Goal: Task Accomplishment & Management: Complete application form

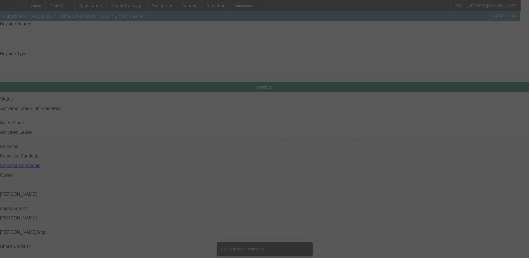
scroll to position [585, 0]
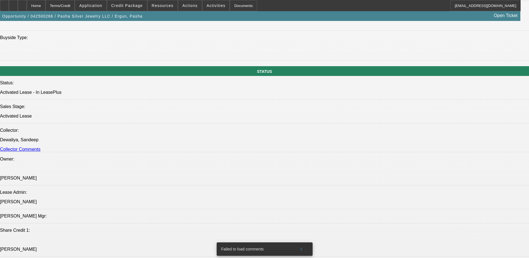
select select "0"
select select "2"
select select "0"
select select "6"
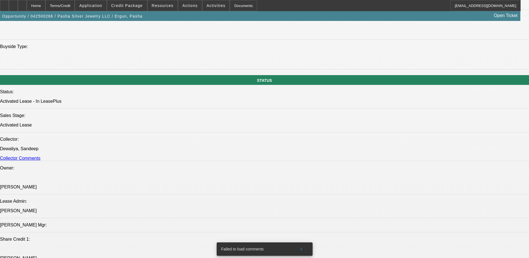
scroll to position [613, 0]
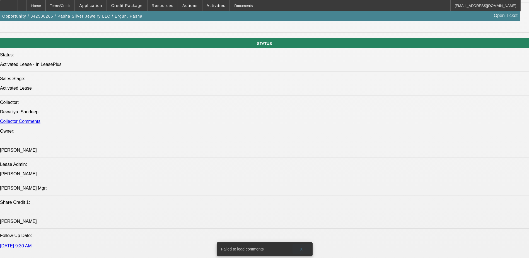
drag, startPoint x: 303, startPoint y: 242, endPoint x: 300, endPoint y: 239, distance: 3.6
click at [303, 242] on span at bounding box center [301, 248] width 18 height 13
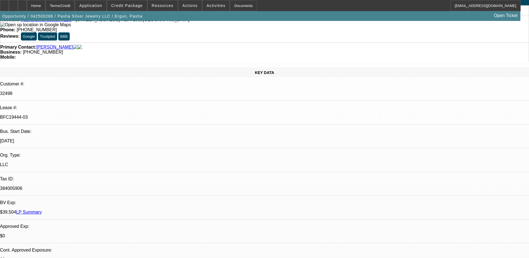
scroll to position [0, 0]
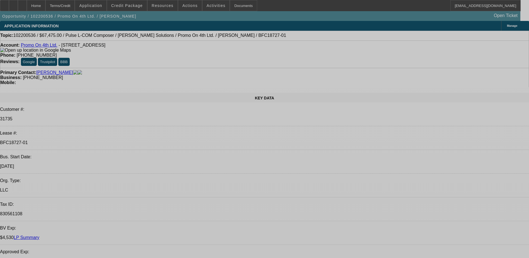
select select "0"
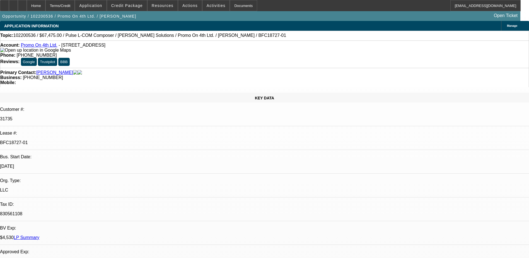
select select "2"
select select "0.1"
select select "0"
select select "0.1"
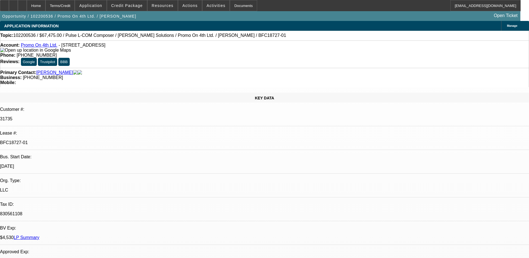
select select "0"
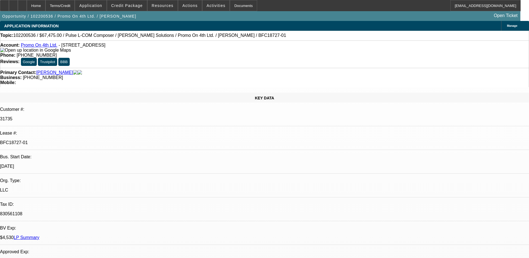
select select "0.1"
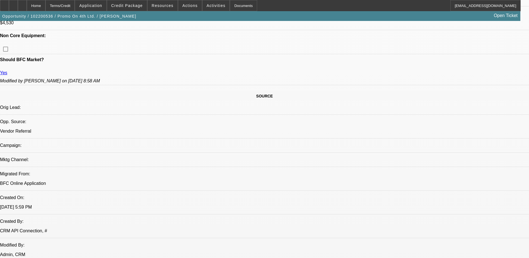
select select "1"
select select "2"
select select "4"
select select "1"
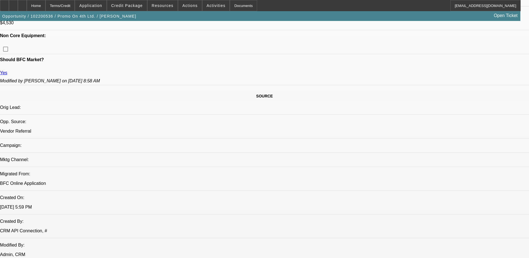
select select "4"
select select "1"
select select "6"
select select "1"
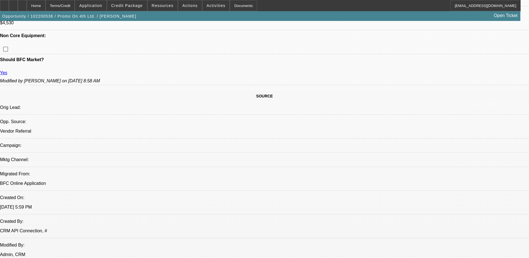
select select "1"
select select "4"
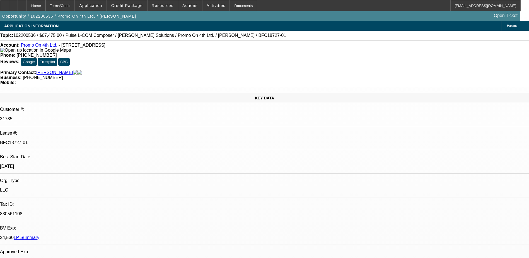
click at [39, 235] on link "LP Summary" at bounding box center [27, 237] width 26 height 5
select select "0"
select select "2"
select select "0.1"
select select "0"
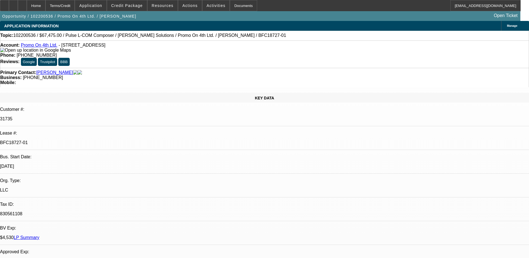
select select "0"
select select "0.1"
select select "0"
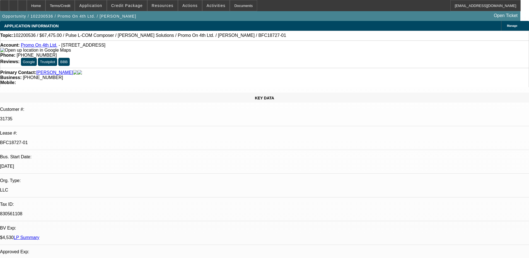
select select "0"
select select "0.1"
select select "1"
select select "2"
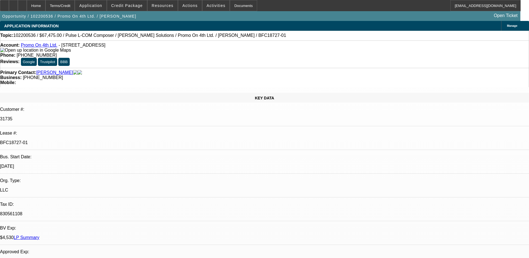
select select "4"
select select "1"
select select "4"
select select "1"
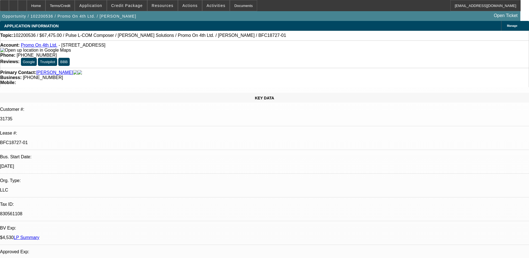
select select "1"
select select "6"
select select "1"
select select "4"
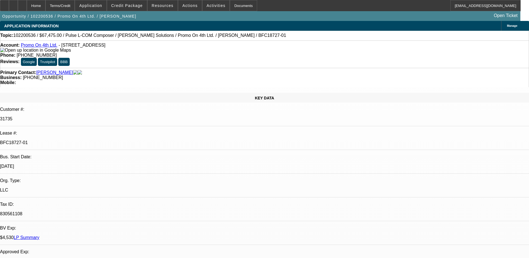
click at [39, 235] on link "LP Summary" at bounding box center [27, 237] width 26 height 5
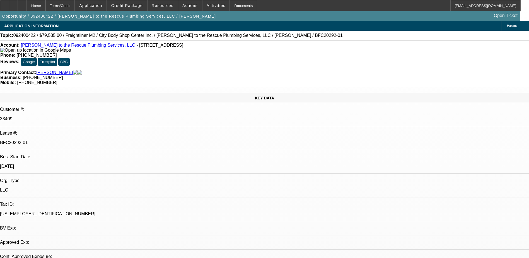
select select "0"
select select "2"
select select "0"
select select "6"
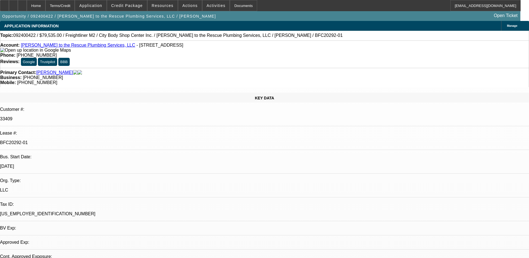
select select "0"
select select "2"
select select "0"
select select "6"
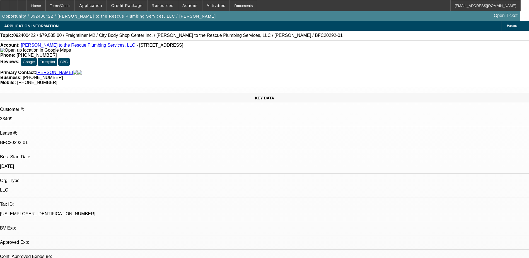
select select "0"
select select "2"
select select "0"
select select "6"
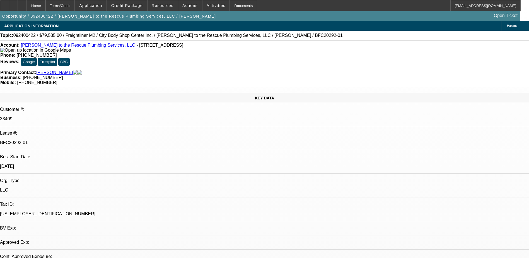
select select "0"
select select "2"
select select "0"
select select "6"
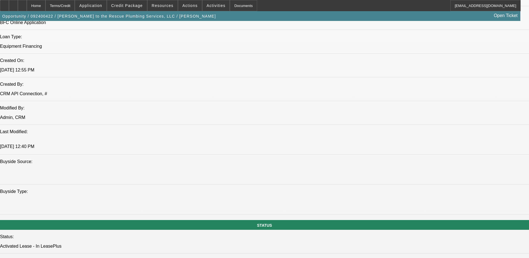
scroll to position [558, 0]
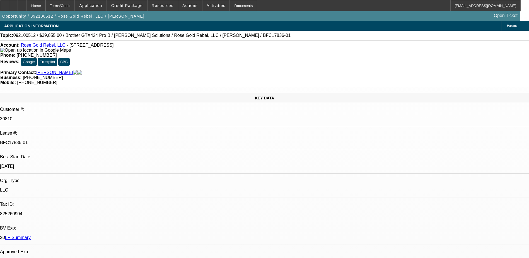
select select "0"
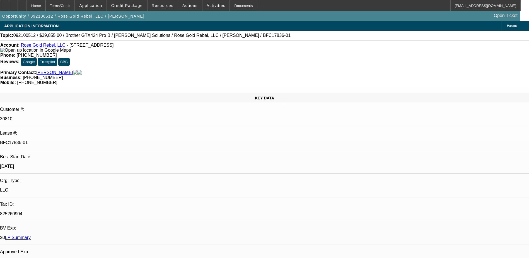
select select "0.1"
select select "0"
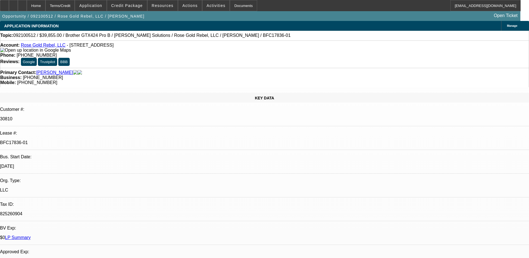
select select "0"
select select "0.1"
select select "1"
select select "6"
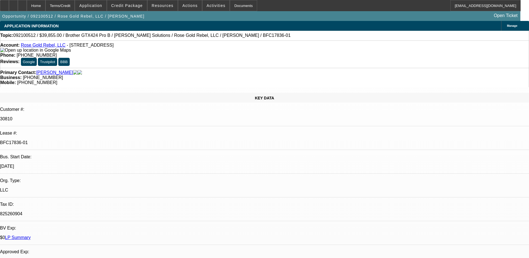
select select "1"
select select "4"
select select "1"
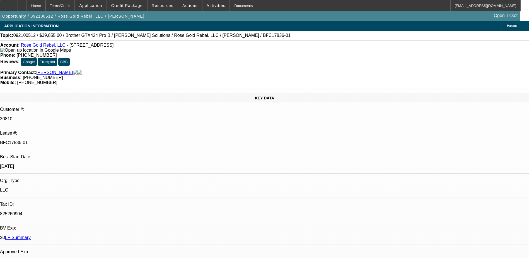
select select "6"
select select "1"
select select "4"
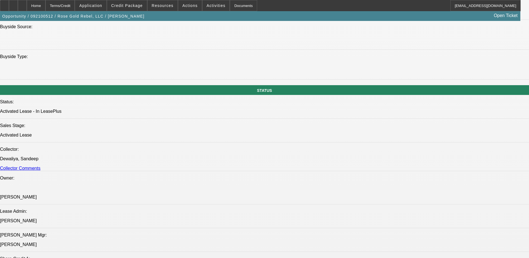
scroll to position [558, 0]
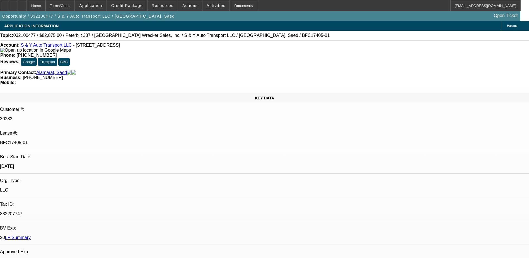
select select "0"
select select "0.1"
select select "0"
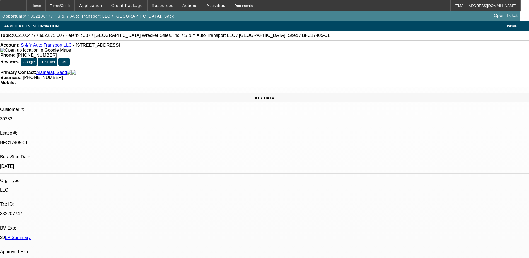
select select "0"
select select "0.15"
select select "0"
select select "0.1"
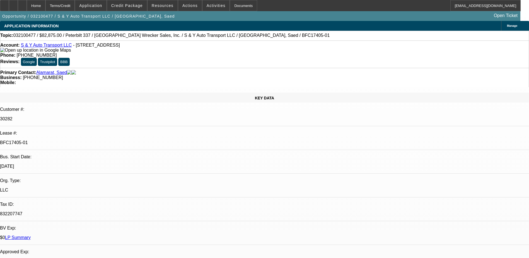
select select "0"
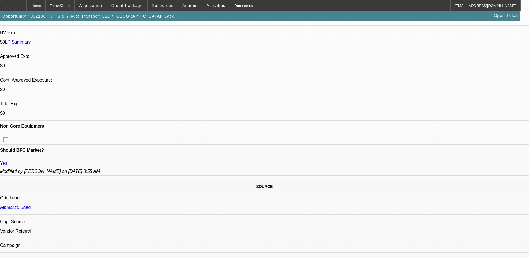
select select "1"
select select "2"
select select "6"
select select "1"
select select "2"
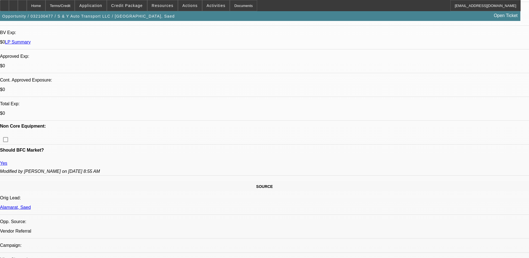
select select "6"
select select "1"
select select "2"
select select "6"
select select "1"
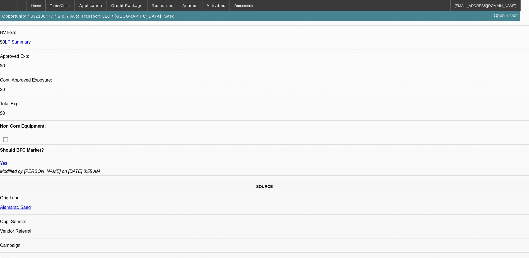
select select "2"
select select "6"
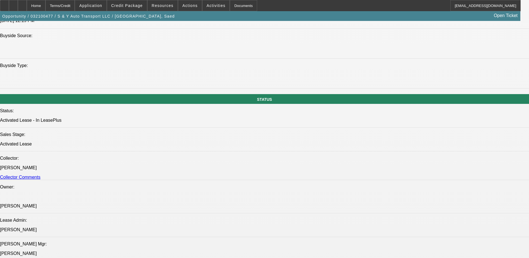
scroll to position [530, 0]
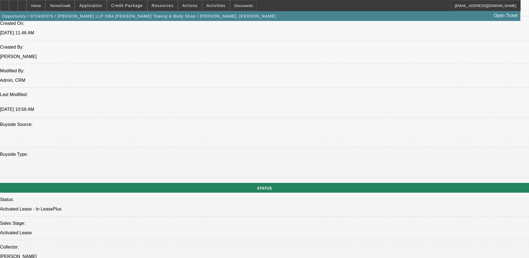
select select "0"
select select "2"
select select "0"
select select "2"
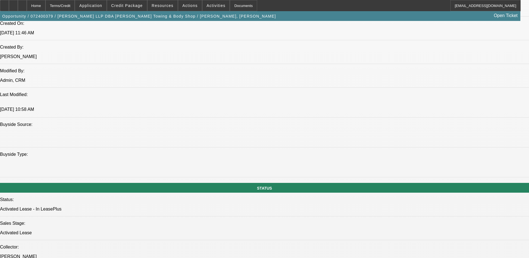
select select "0"
select select "0.2"
select select "2"
select select "0"
select select "0.2"
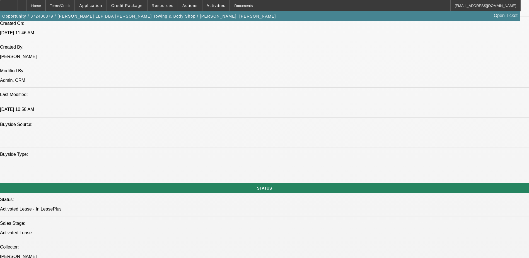
select select "2"
select select "0"
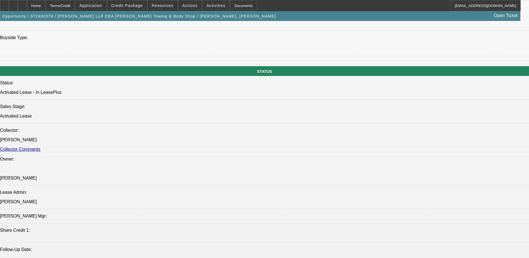
select select "1"
select select "2"
select select "6"
select select "1"
select select "2"
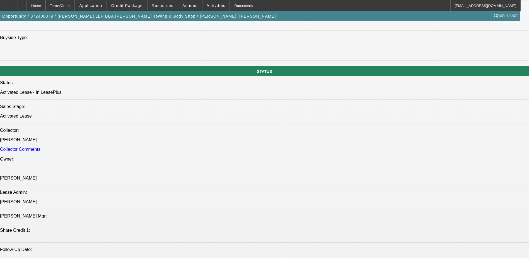
select select "6"
select select "1"
select select "2"
select select "6"
select select "1"
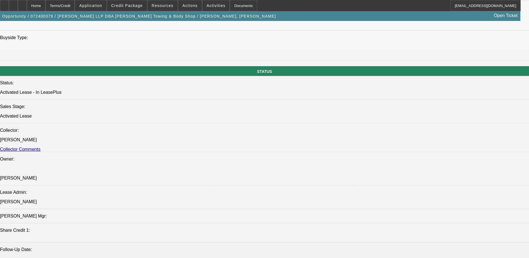
select select "2"
select select "6"
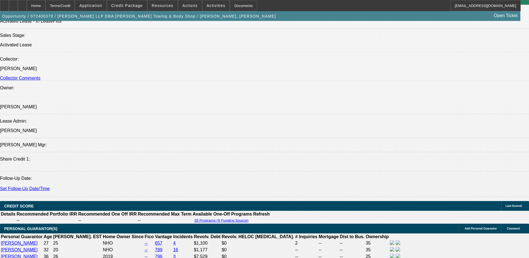
scroll to position [669, 0]
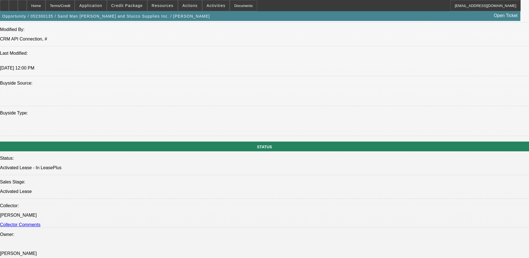
select select "0"
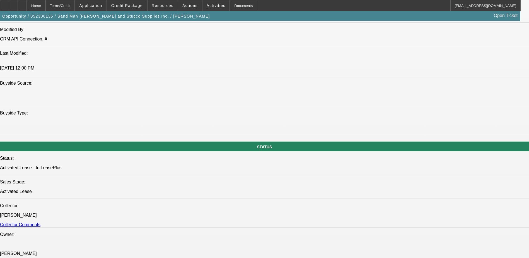
select select "0"
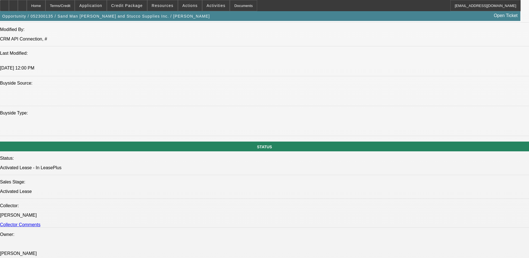
select select "0"
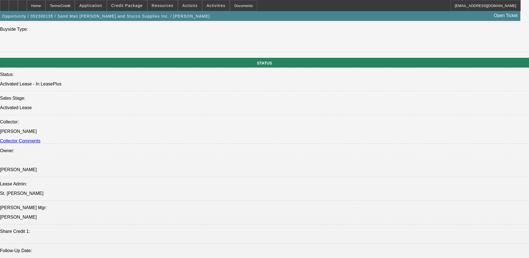
select select "1"
select select "6"
select select "1"
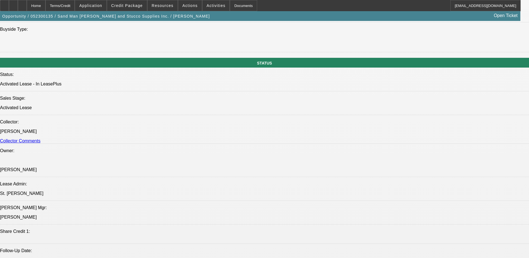
select select "6"
select select "1"
select select "6"
select select "1"
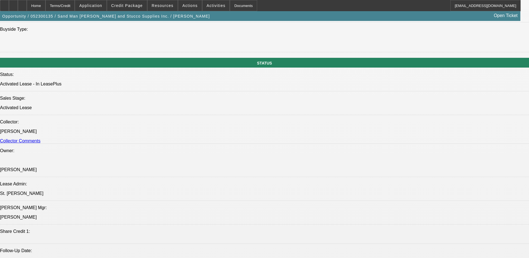
select select "1"
select select "6"
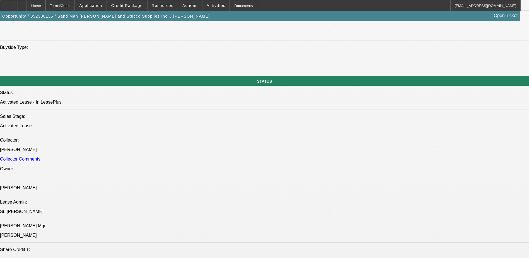
scroll to position [562, 0]
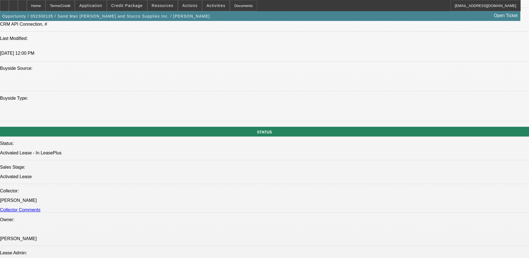
scroll to position [506, 0]
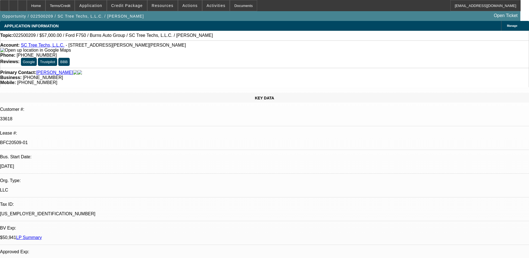
select select "0"
select select "2"
select select "0"
select select "2"
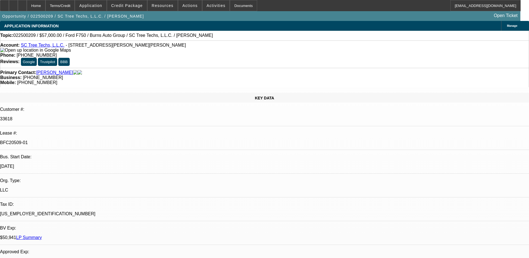
select select "0"
select select "2"
select select "0"
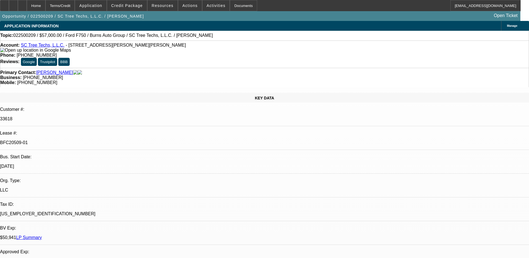
select select "2"
select select "0"
select select "1"
select select "2"
select select "6"
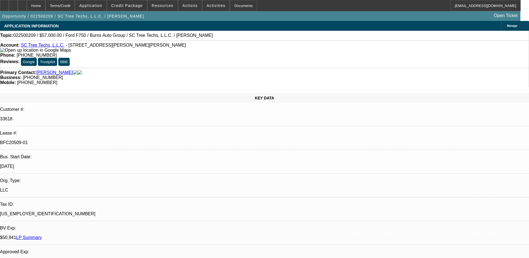
select select "1"
select select "2"
select select "6"
select select "1"
select select "2"
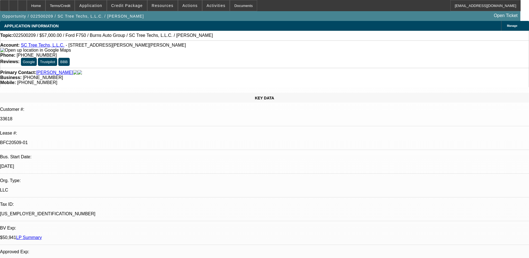
select select "6"
select select "1"
select select "2"
select select "6"
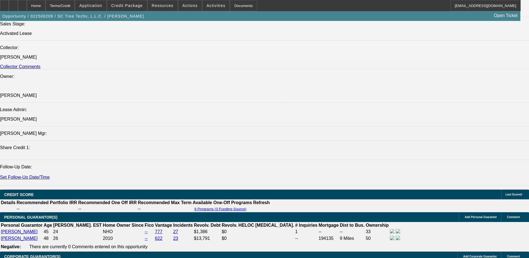
scroll to position [669, 0]
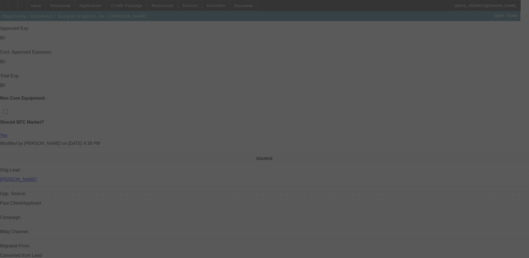
select select "0"
select select "2"
select select "0"
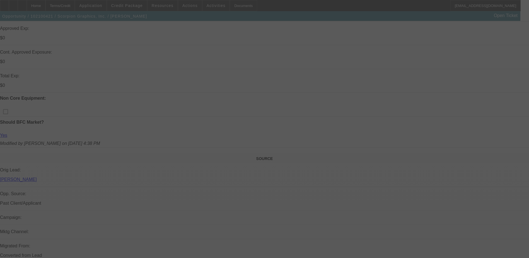
select select "0"
select select "2"
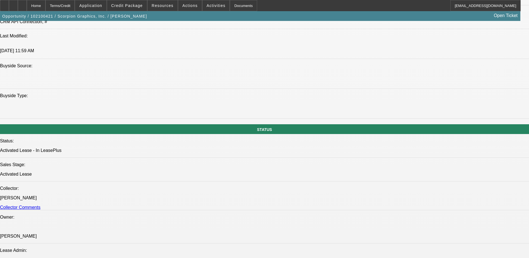
scroll to position [530, 0]
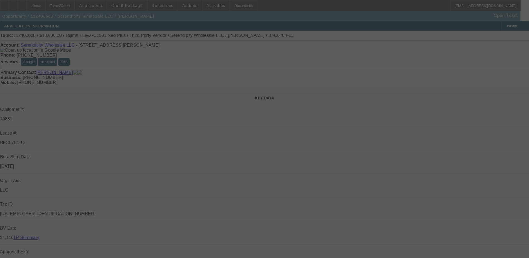
select select "0"
select select "2"
select select "0.1"
select select "0"
select select "2"
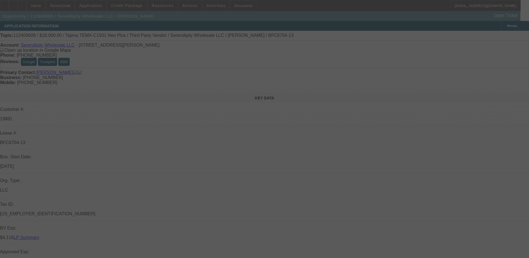
select select "0.1"
select select "0"
select select "2"
select select "0.1"
select select "0"
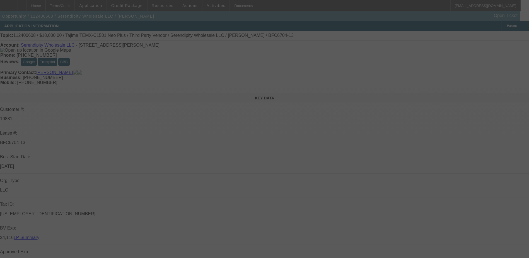
select select "2"
select select "0.1"
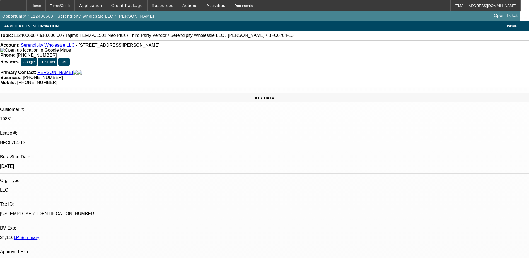
select select "1"
select select "2"
select select "4"
select select "1"
select select "2"
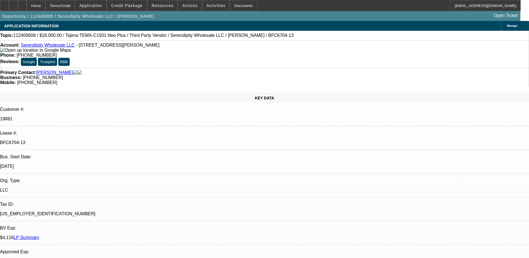
select select "4"
select select "1"
select select "2"
select select "4"
select select "1"
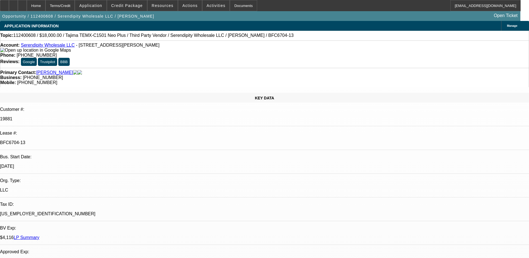
select select "2"
select select "4"
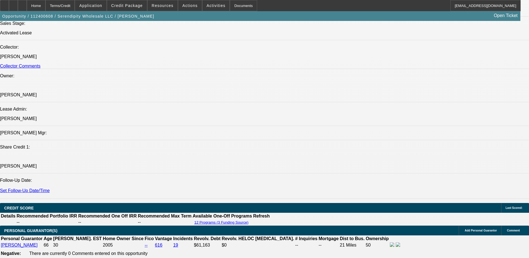
scroll to position [669, 0]
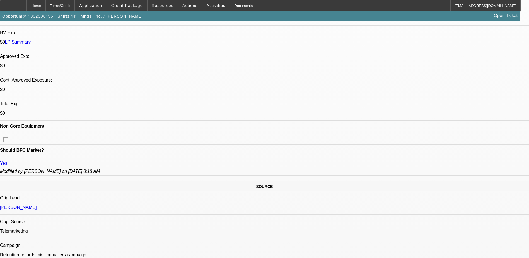
select select "0"
select select "2"
select select "0"
select select "2"
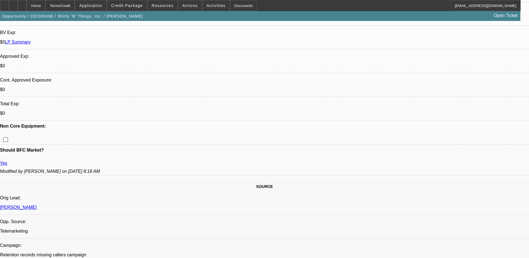
select select "0"
select select "2"
select select "0"
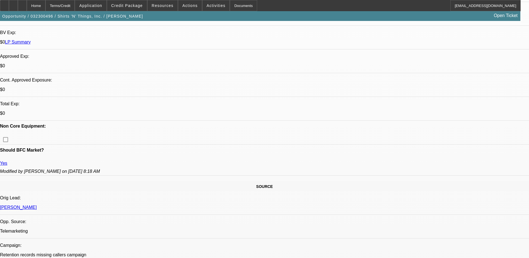
select select "2"
select select "0"
select select "1"
select select "2"
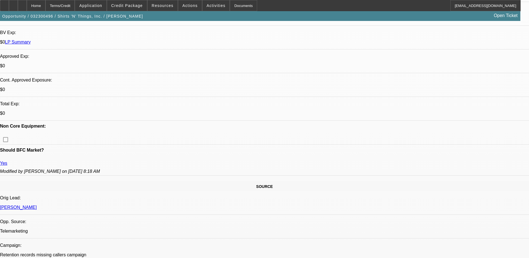
select select "1"
select select "2"
select select "1"
select select "2"
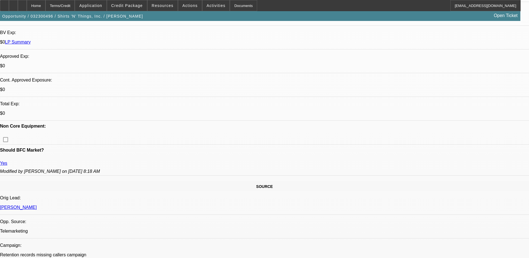
select select "2"
select select "1"
select select "2"
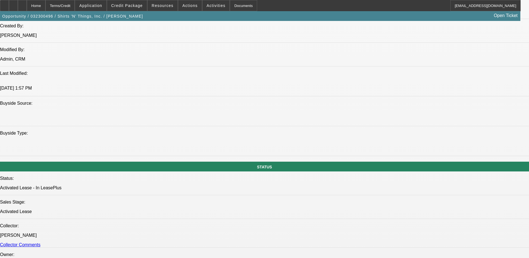
scroll to position [527, 0]
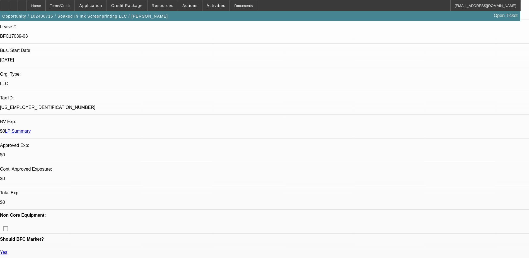
select select "0"
select select "2"
select select "0"
select select "2"
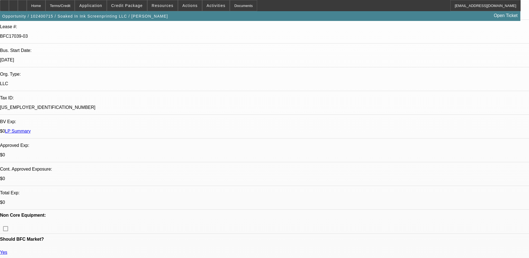
select select "0.1"
select select "0"
select select "2"
select select "0.1"
select select "1"
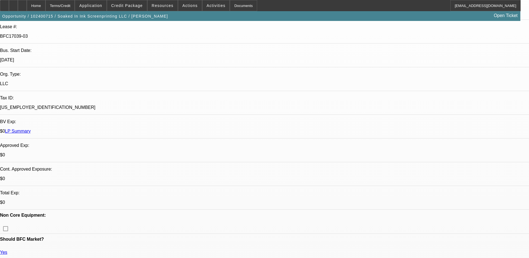
select select "2"
select select "1"
select select "2"
select select "4"
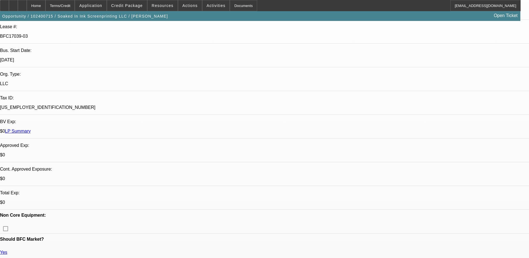
select select "1"
select select "2"
select select "4"
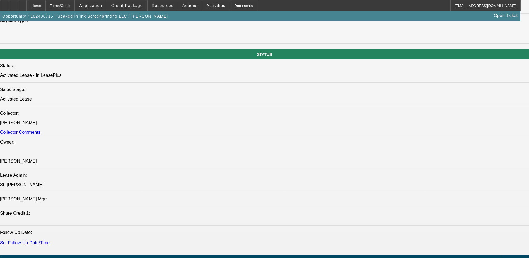
scroll to position [585, 0]
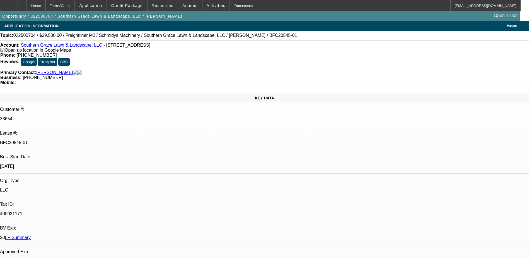
select select "0"
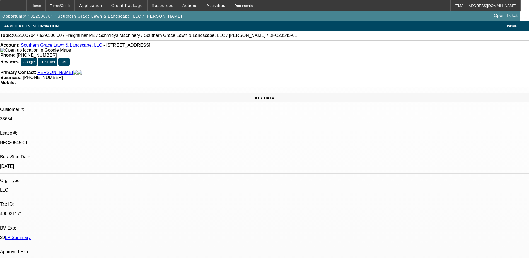
select select "0"
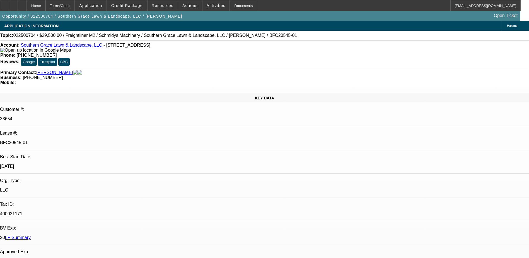
select select "0"
select select "1"
select select "6"
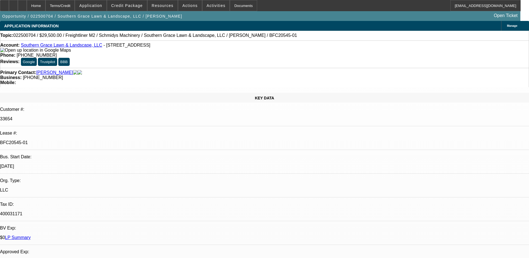
select select "1"
select select "6"
select select "1"
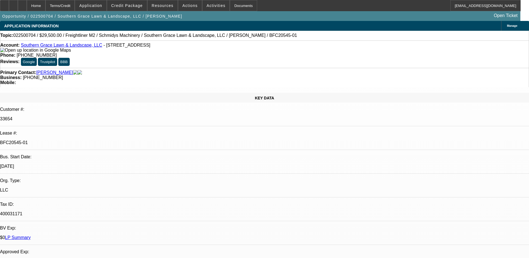
select select "6"
select select "1"
select select "6"
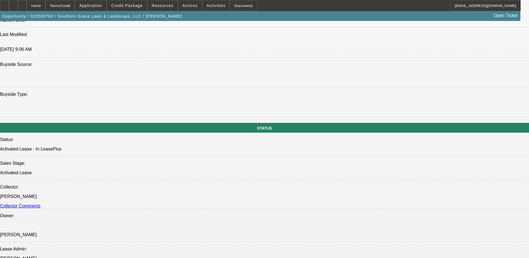
scroll to position [530, 0]
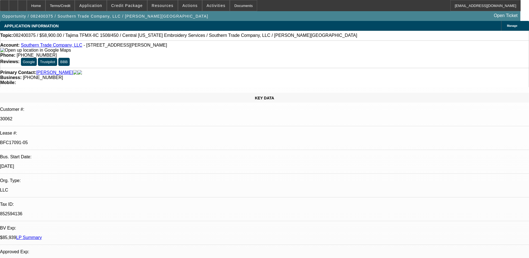
select select "0"
select select "2"
select select "0"
select select "6"
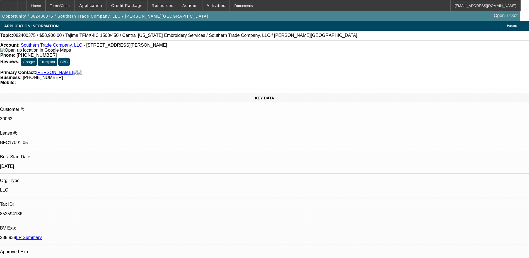
select select "0"
select select "2"
select select "0"
select select "6"
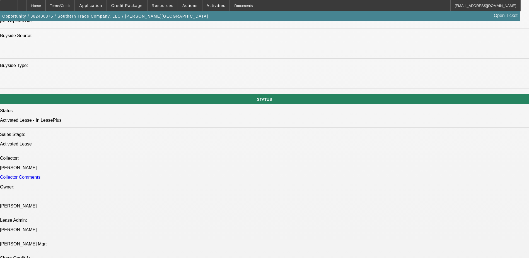
scroll to position [585, 0]
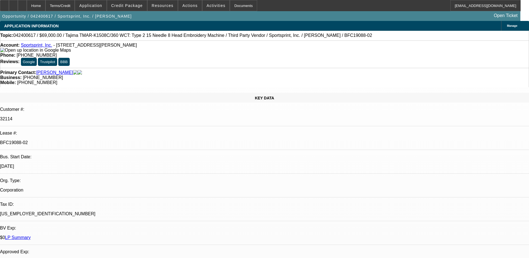
select select "0"
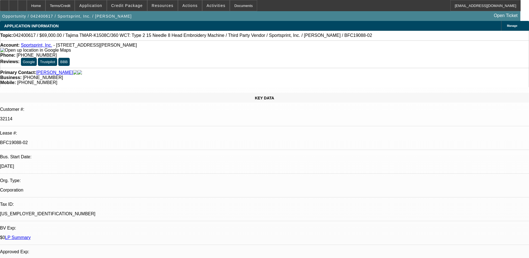
select select "2"
select select "0"
select select "2"
select select "0"
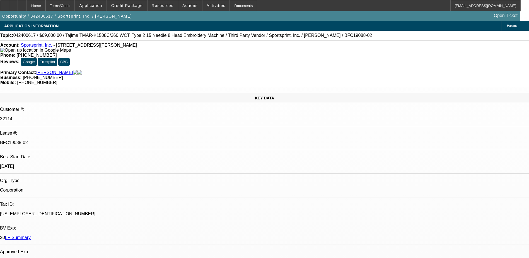
select select "1"
select select "2"
select select "1"
select select "2"
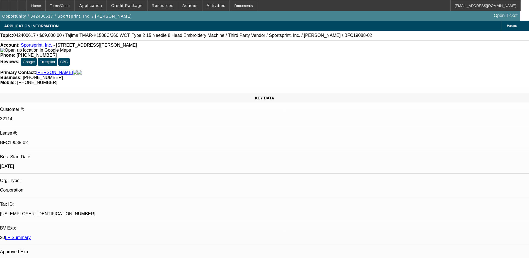
select select "2"
select select "1"
select select "2"
select select "1"
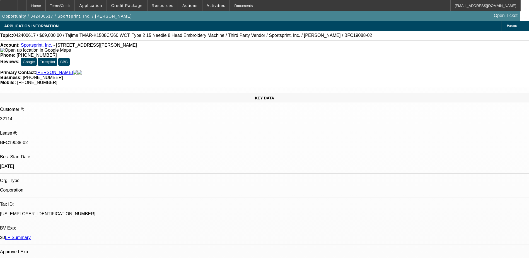
select select "2"
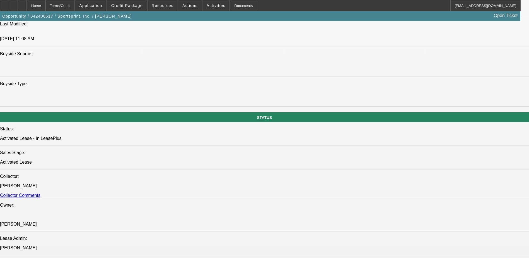
scroll to position [530, 0]
